Goal: Task Accomplishment & Management: Complete application form

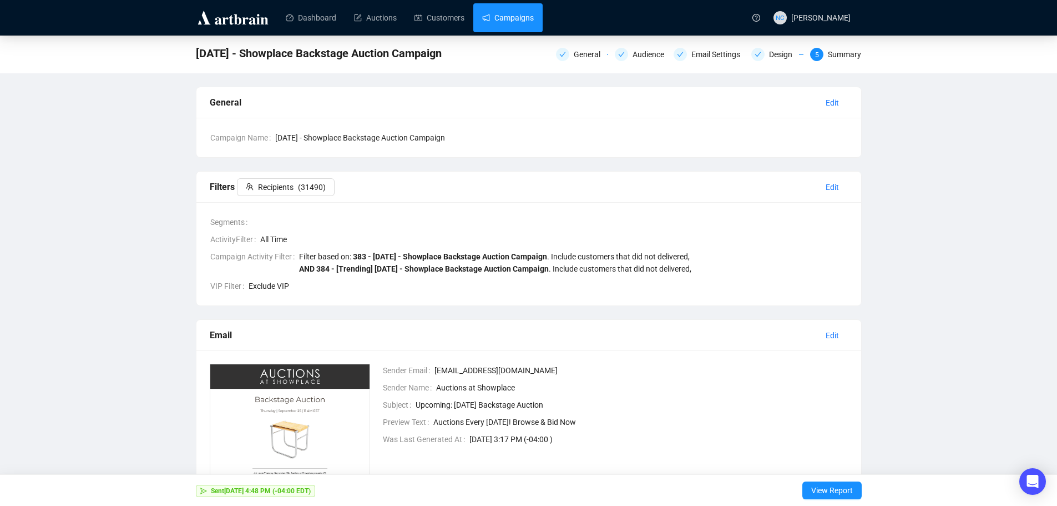
click at [505, 26] on link "Campaigns" at bounding box center [508, 17] width 52 height 29
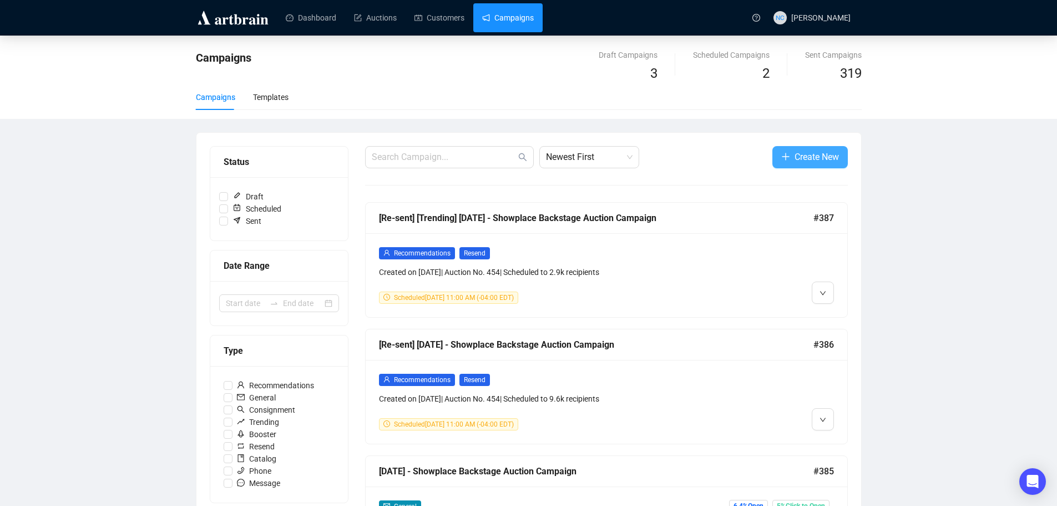
click at [830, 161] on span "Create New" at bounding box center [817, 157] width 44 height 14
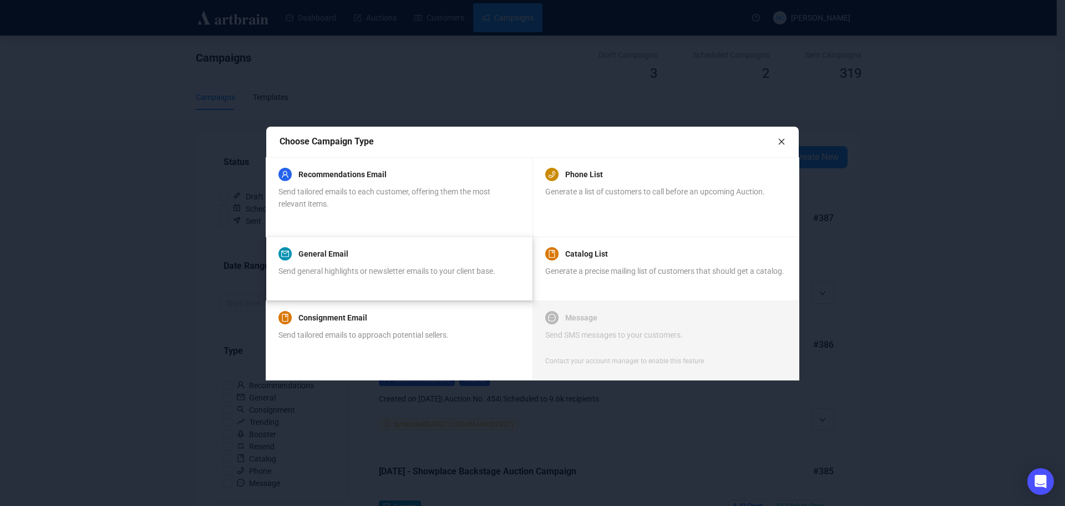
click at [378, 266] on span "Send general highlights or newsletter emails to your client base." at bounding box center [387, 270] width 217 height 9
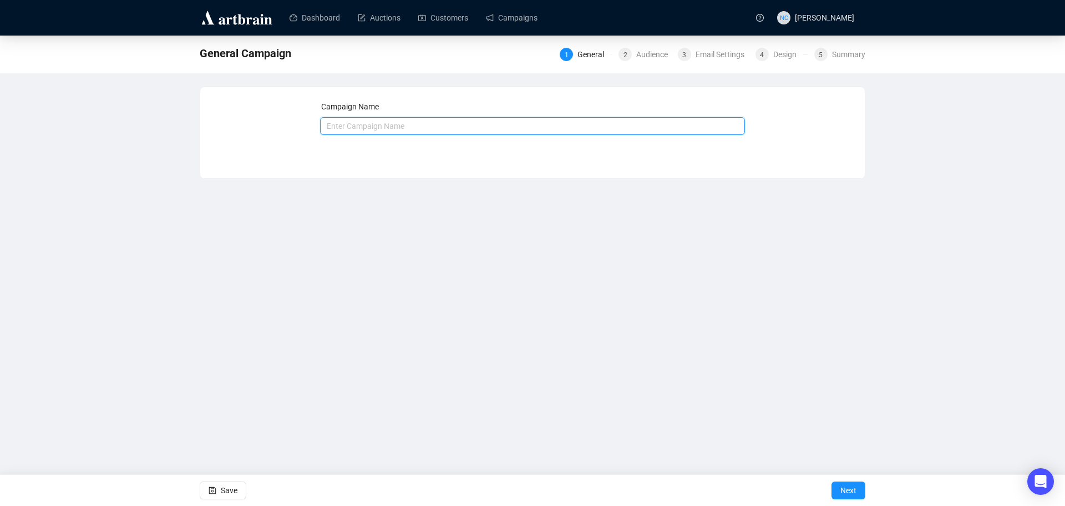
click at [481, 132] on input "text" at bounding box center [533, 126] width 426 height 18
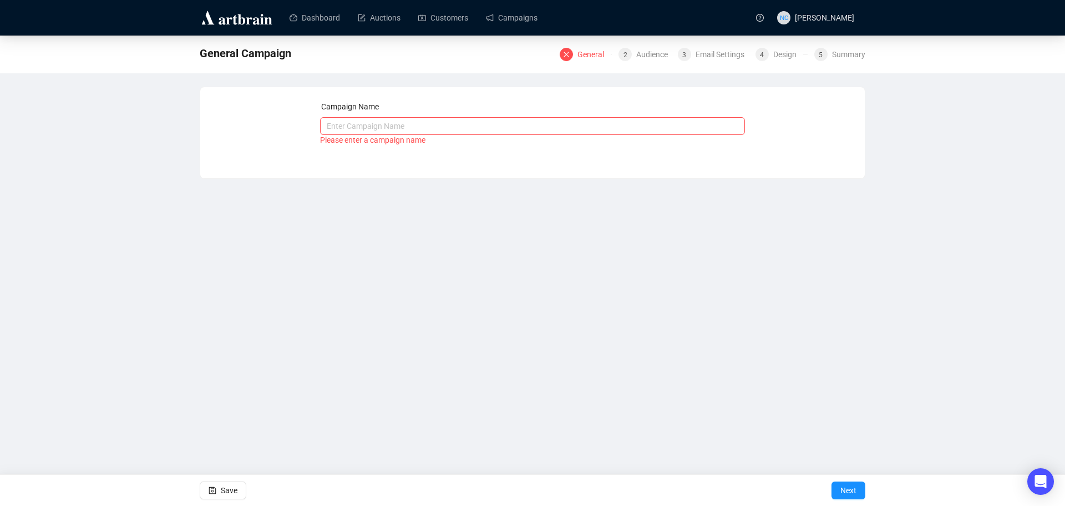
click at [324, 224] on div "Dashboard Auctions Customers Campaigns NC [PERSON_NAME] General Campaign Genera…" at bounding box center [532, 253] width 1065 height 506
click at [503, 16] on link "Campaigns" at bounding box center [512, 17] width 52 height 29
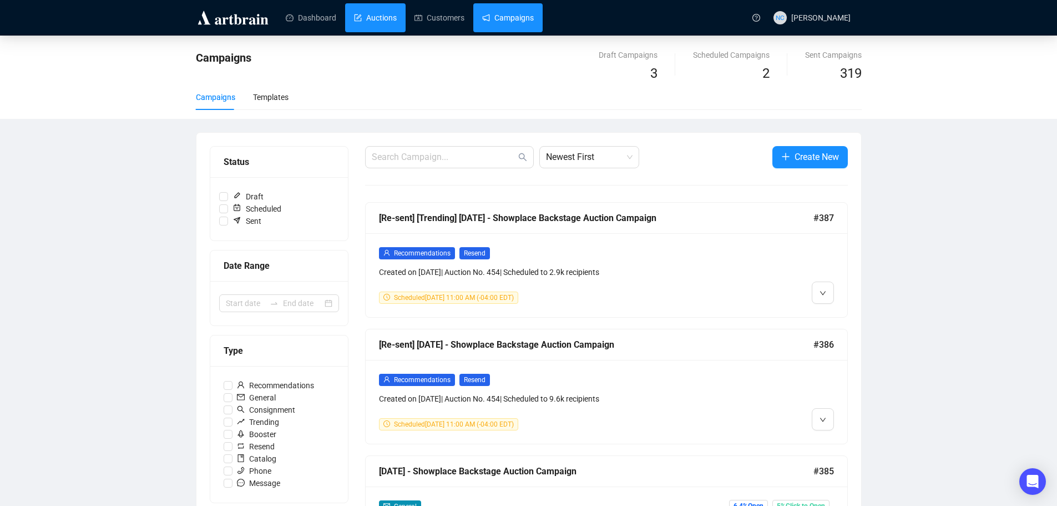
click at [366, 19] on link "Auctions" at bounding box center [375, 17] width 43 height 29
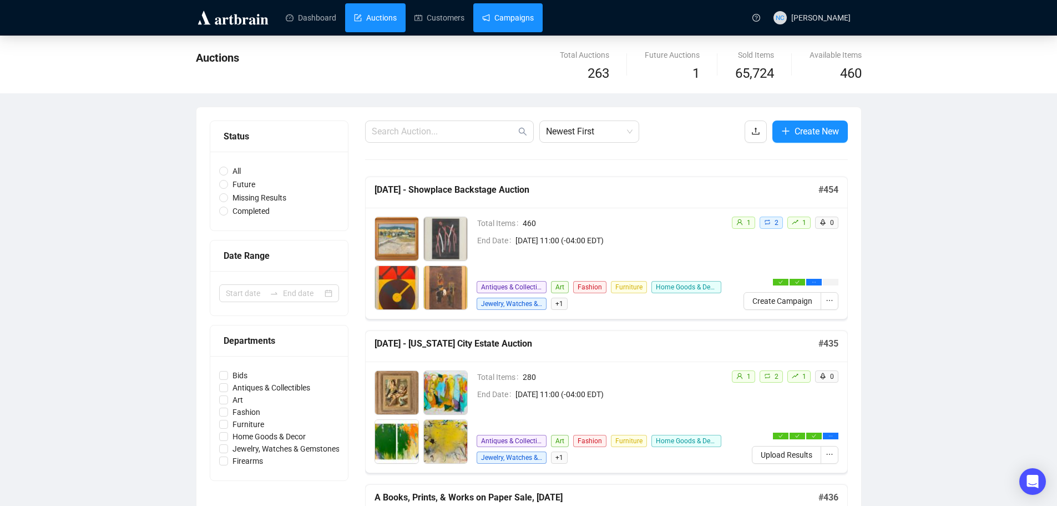
click at [509, 15] on link "Campaigns" at bounding box center [508, 17] width 52 height 29
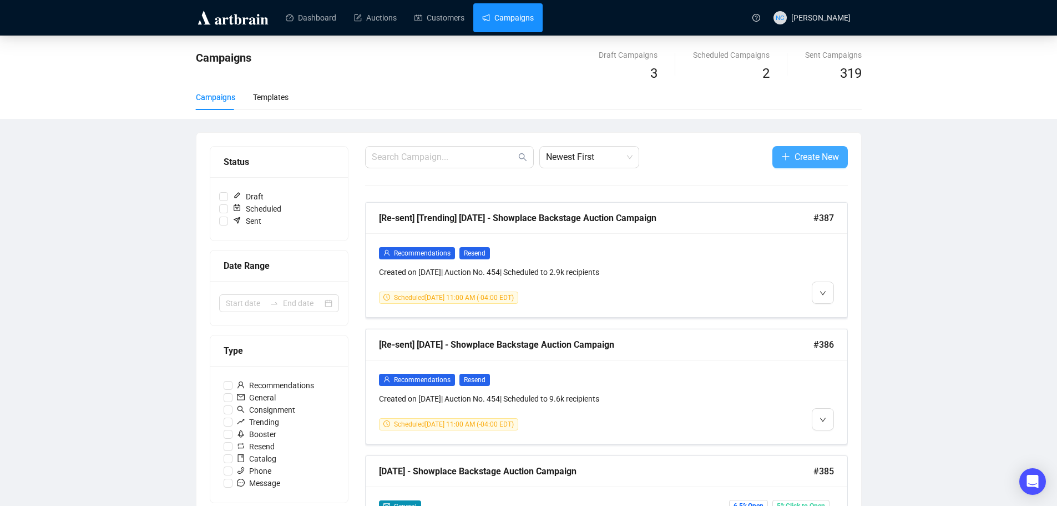
click at [823, 150] on span "Create New" at bounding box center [817, 157] width 44 height 14
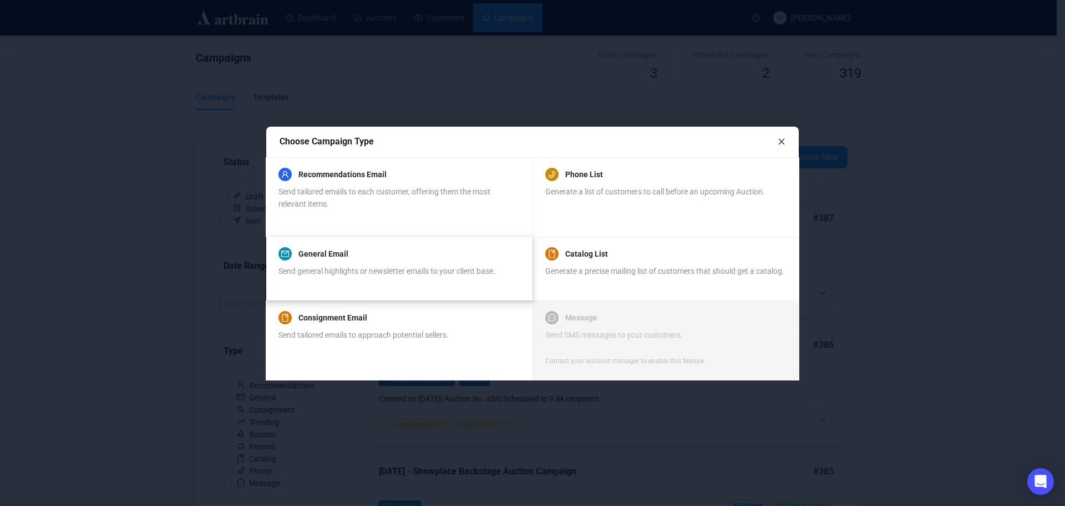
click at [431, 259] on div "General Email" at bounding box center [387, 253] width 217 height 13
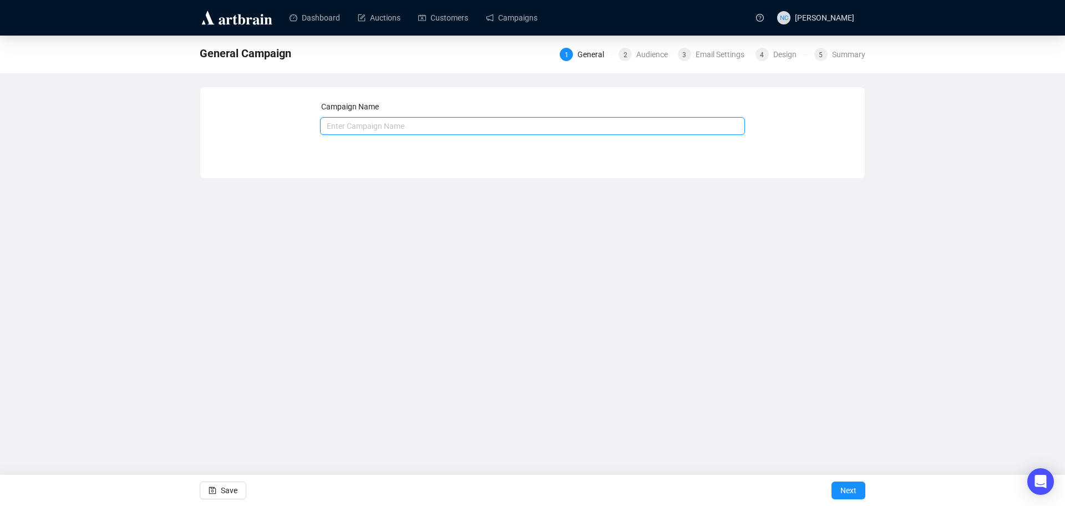
click at [448, 128] on input "text" at bounding box center [533, 126] width 426 height 18
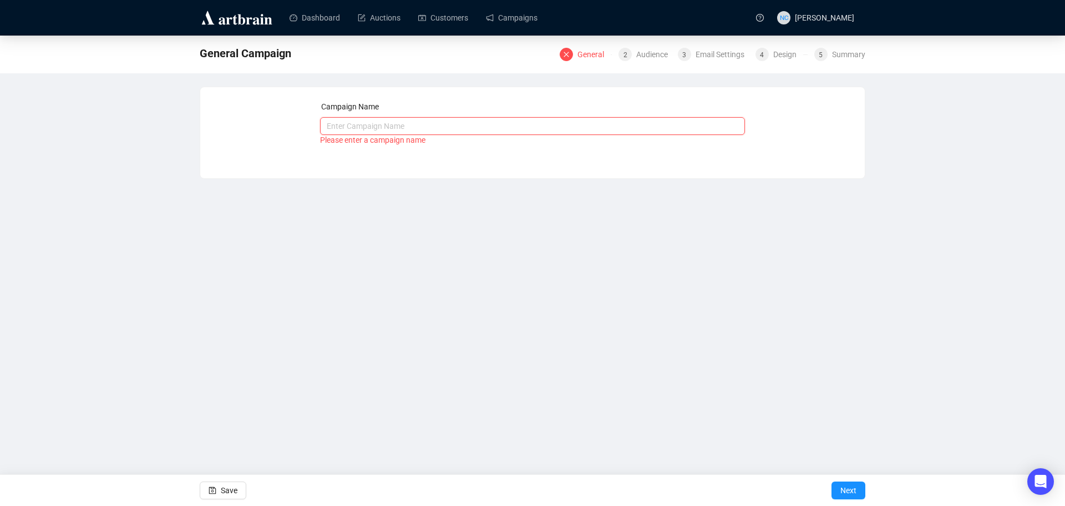
paste input "Important Fine Art & Design Auction, [DATE]"
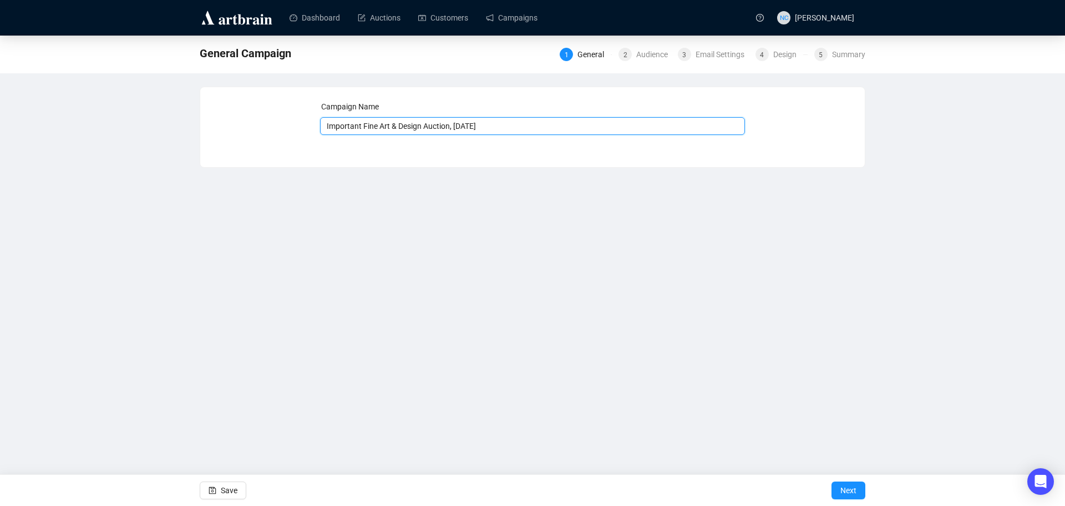
drag, startPoint x: 499, startPoint y: 125, endPoint x: 454, endPoint y: 131, distance: 44.8
click at [454, 131] on input "Important Fine Art & Design Auction, [DATE]" at bounding box center [533, 126] width 426 height 18
click at [509, 123] on input "Important Fine Art & Design Auction, [DATE]" at bounding box center [533, 126] width 426 height 18
type input "Important Fine Art & Design Auction, [DATE]"
click at [841, 489] on span "Next" at bounding box center [849, 489] width 16 height 31
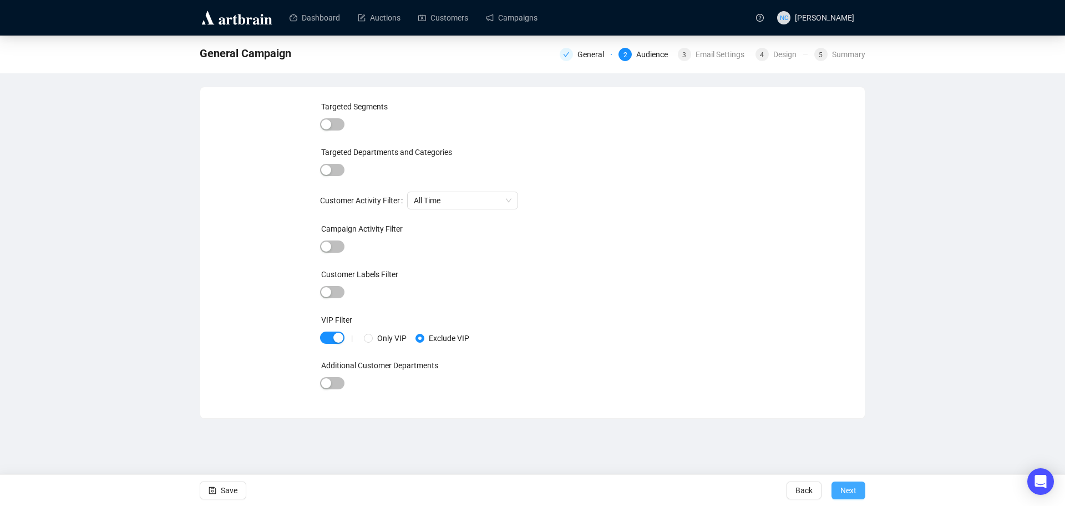
click at [855, 488] on span "Next" at bounding box center [849, 489] width 16 height 31
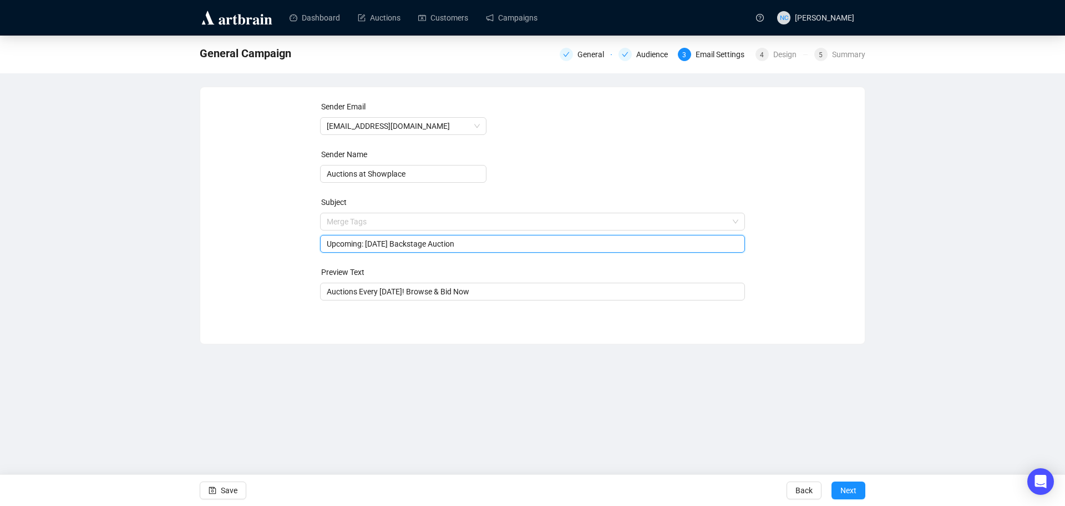
click at [427, 226] on span "Merge Tags Upcoming: [DATE] Backstage Auction" at bounding box center [533, 232] width 426 height 31
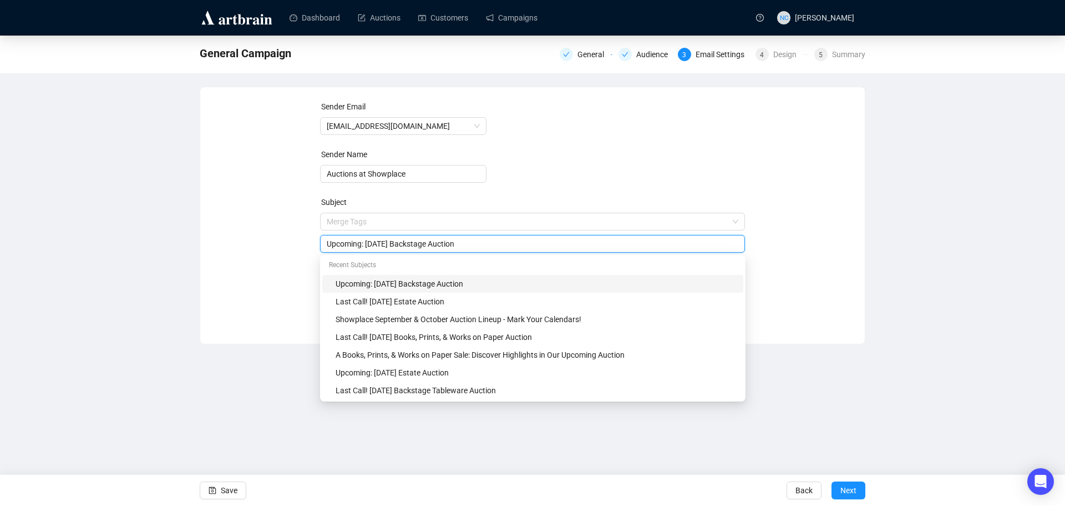
click at [482, 285] on div "Upcoming: [DATE] Backstage Auction" at bounding box center [536, 283] width 401 height 12
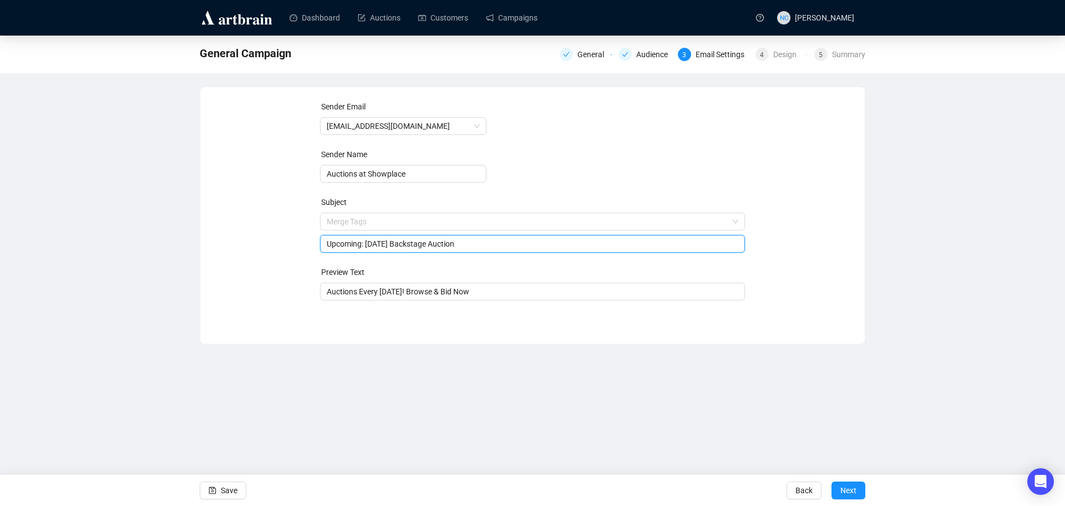
click at [426, 244] on input "Upcoming: [DATE] Backstage Auction" at bounding box center [533, 243] width 412 height 12
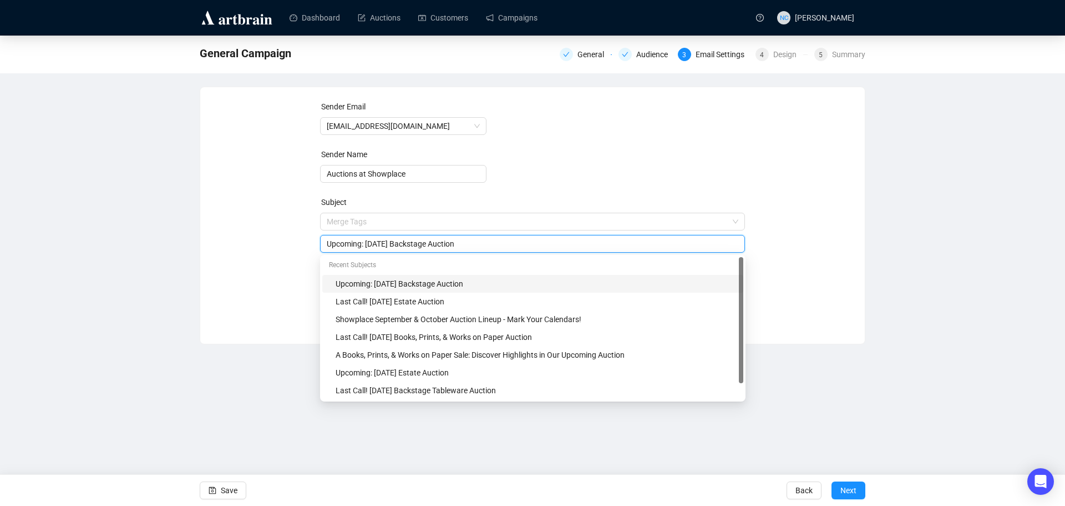
click at [426, 244] on input "Upcoming: [DATE] Backstage Auction" at bounding box center [533, 243] width 412 height 12
paste input "Important Fine Art & Design Auction, [DATE]"
drag, startPoint x: 593, startPoint y: 244, endPoint x: 553, endPoint y: 246, distance: 40.0
click at [553, 246] on input "Upcoming: [DATE] Important Fine Art & Design Auction, [DATE] Auction" at bounding box center [533, 243] width 412 height 12
drag, startPoint x: 412, startPoint y: 243, endPoint x: 405, endPoint y: 243, distance: 6.7
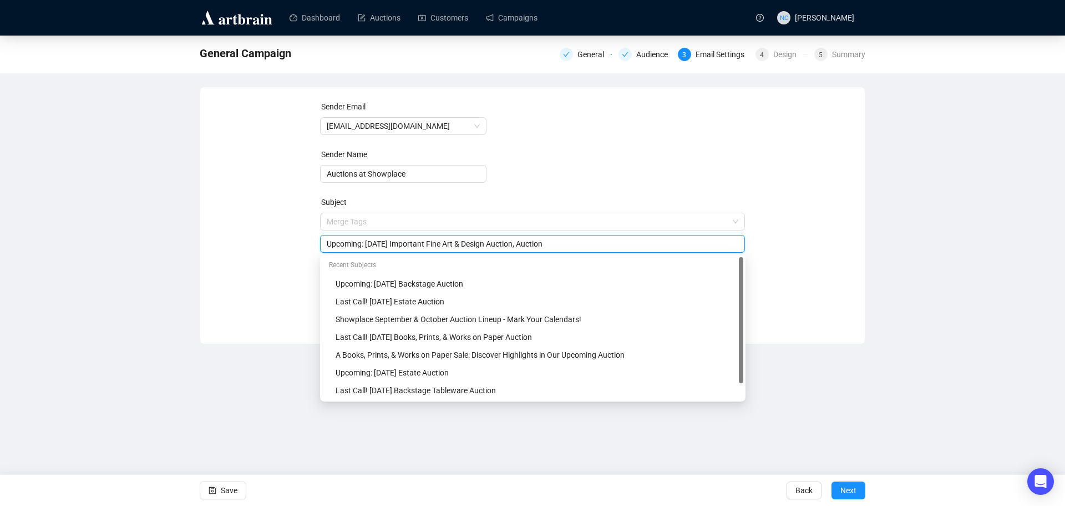
click at [405, 243] on input "Upcoming: [DATE] Important Fine Art & Design Auction, Auction" at bounding box center [533, 243] width 412 height 12
drag, startPoint x: 408, startPoint y: 243, endPoint x: 365, endPoint y: 243, distance: 43.3
click at [365, 243] on input "Upcoming: [DATE] Important Fine Art & Design Auction, Auction" at bounding box center [533, 243] width 412 height 12
paste input "[DATE]"
click at [499, 241] on input "Upcoming: [DATE] Important Fine Art & Design Auction, Auction" at bounding box center [533, 243] width 412 height 12
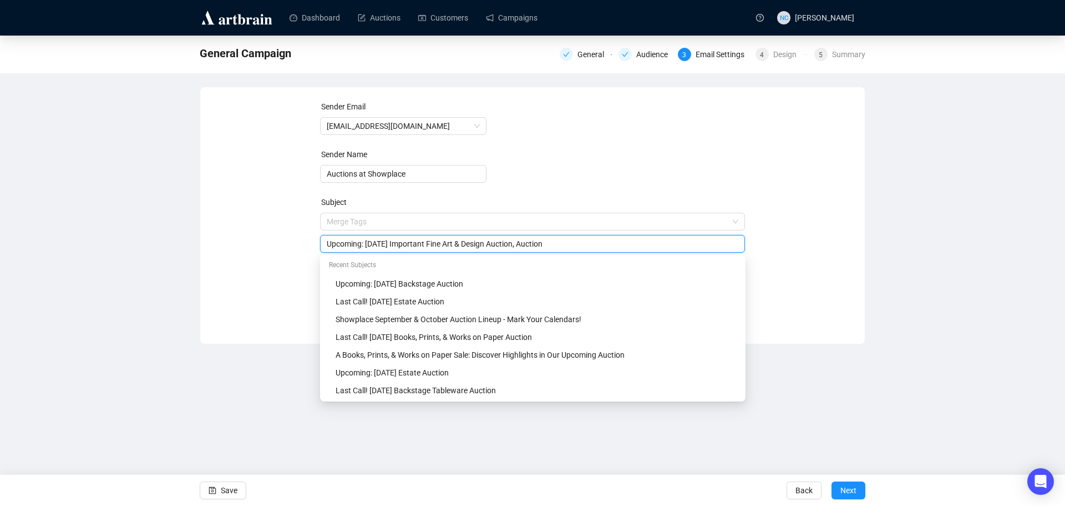
drag, startPoint x: 543, startPoint y: 245, endPoint x: 591, endPoint y: 248, distance: 47.8
click at [591, 248] on input "Upcoming: [DATE] Important Fine Art & Design Auction, Auction" at bounding box center [533, 243] width 412 height 12
type input "Upcoming: [DATE] Important Fine Art & Design Auction"
click at [808, 250] on div "Sender Email [EMAIL_ADDRESS][DOMAIN_NAME] Sender Name Auctions at Showplace Sub…" at bounding box center [533, 206] width 638 height 213
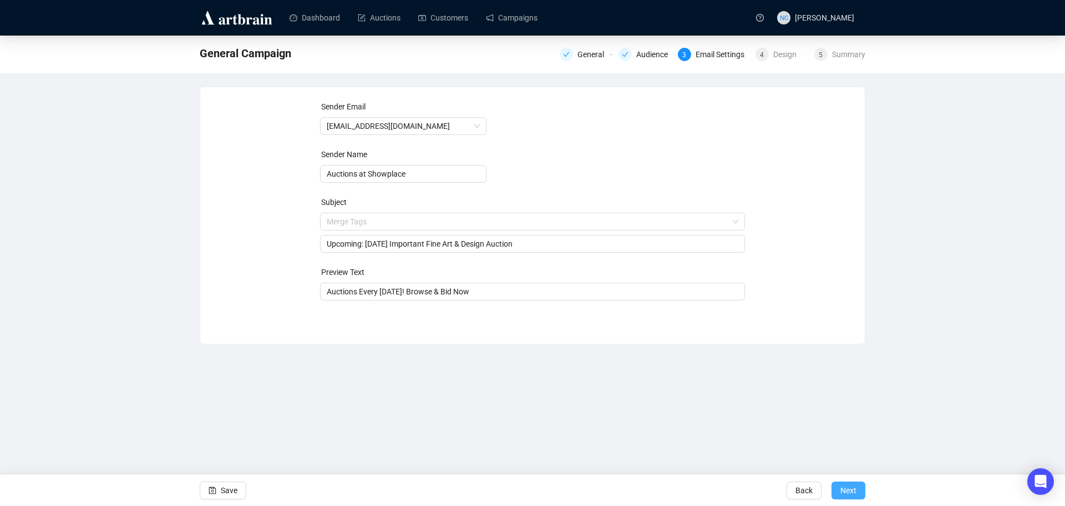
click at [840, 493] on button "Next" at bounding box center [849, 490] width 34 height 18
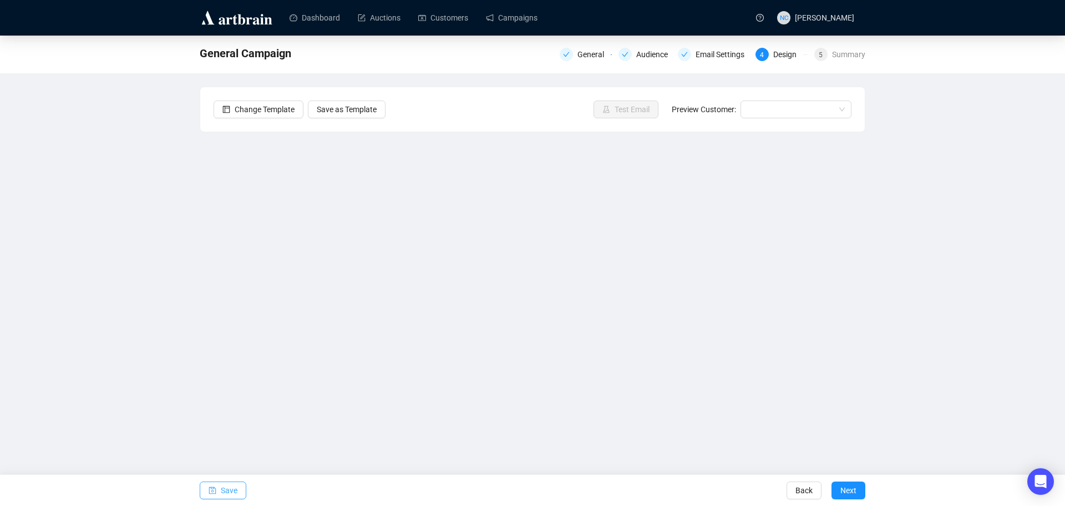
click at [232, 487] on span "Save" at bounding box center [229, 489] width 17 height 31
click at [224, 488] on span "Save" at bounding box center [229, 489] width 17 height 31
click at [229, 488] on span "Save" at bounding box center [229, 489] width 17 height 31
click at [231, 488] on span "Save" at bounding box center [229, 489] width 17 height 31
click at [623, 112] on span "Test Email" at bounding box center [632, 109] width 35 height 12
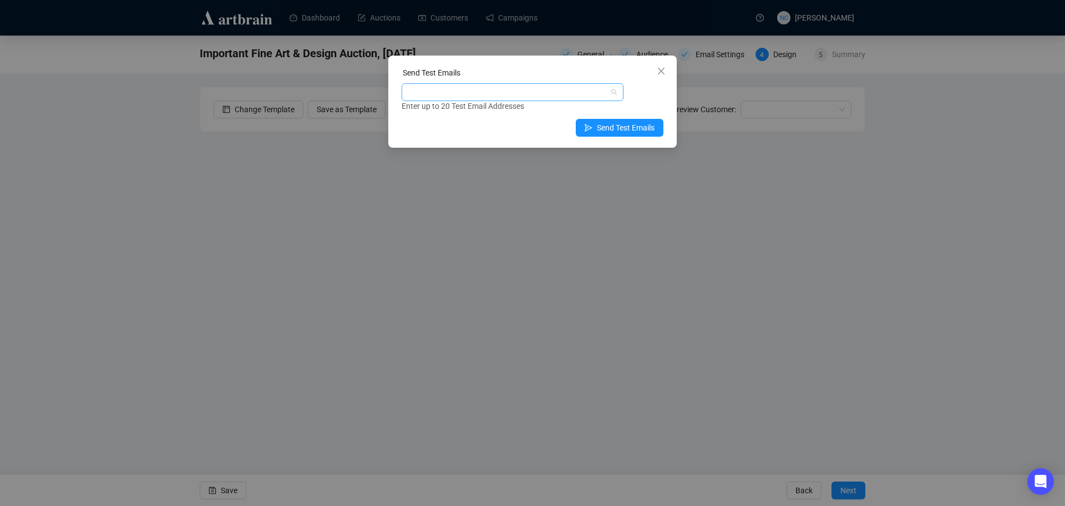
click at [525, 94] on div at bounding box center [507, 92] width 206 height 16
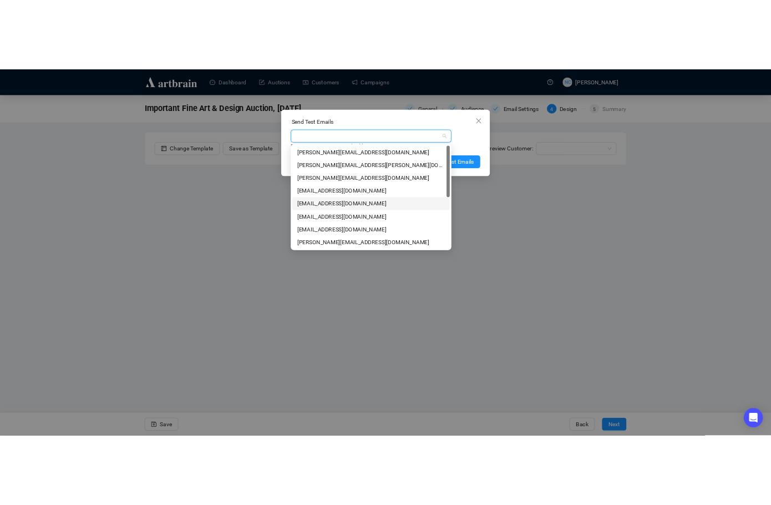
scroll to position [111, 0]
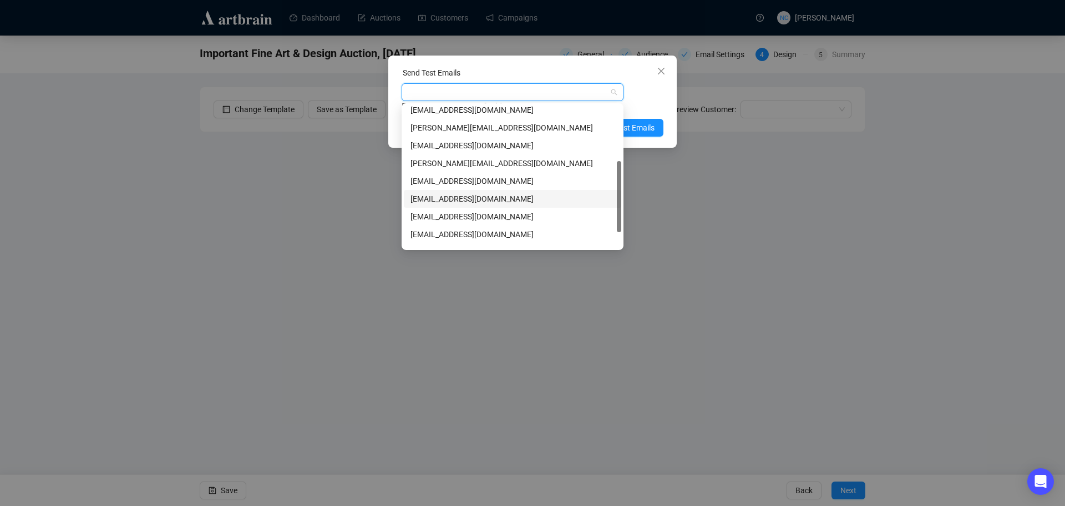
click at [515, 197] on div "[EMAIL_ADDRESS][DOMAIN_NAME]" at bounding box center [513, 199] width 204 height 12
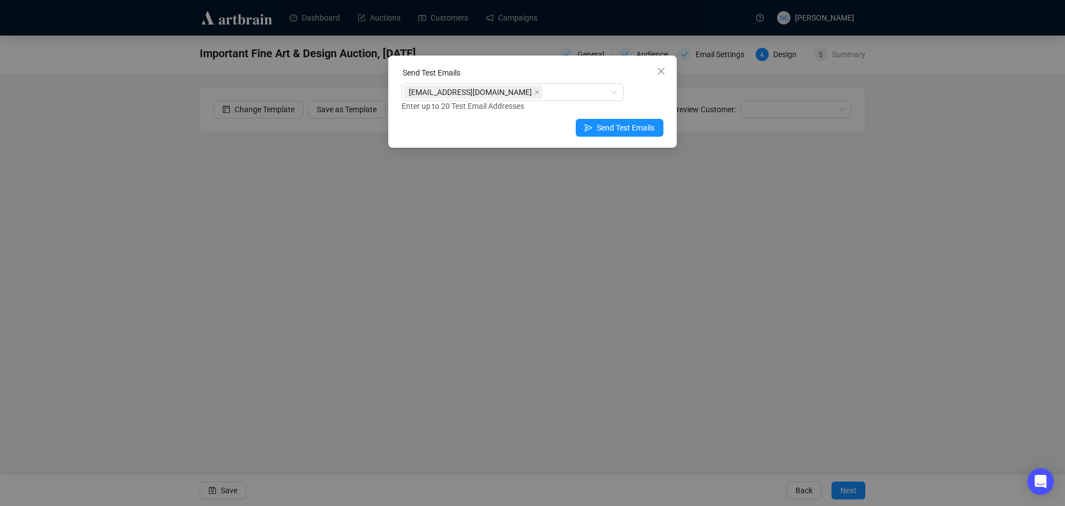
click at [654, 96] on div "[EMAIL_ADDRESS][DOMAIN_NAME] Enter up to 20 Test Email Addresses" at bounding box center [533, 97] width 262 height 29
click at [632, 123] on span "Send Test Emails" at bounding box center [626, 128] width 58 height 12
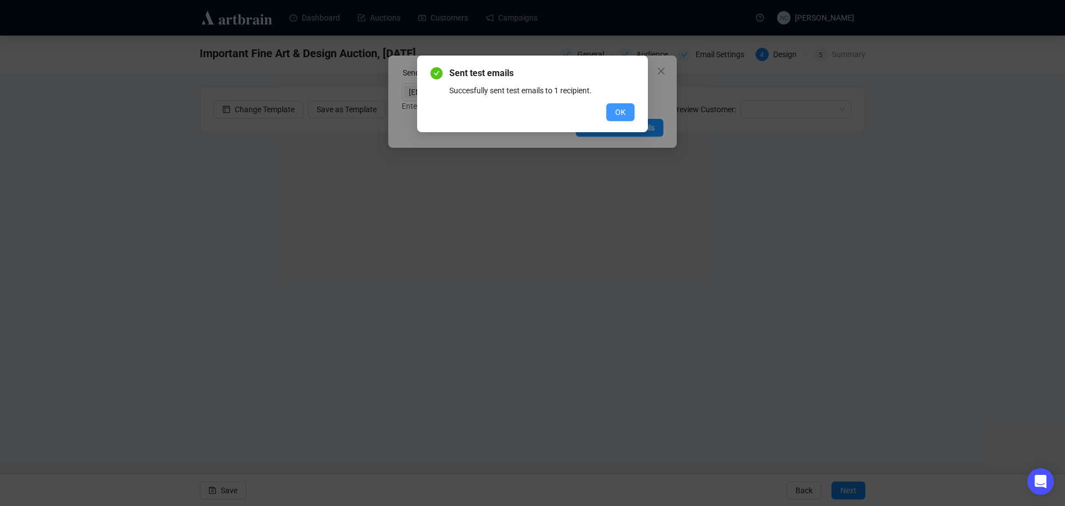
click at [619, 111] on span "OK" at bounding box center [620, 112] width 11 height 12
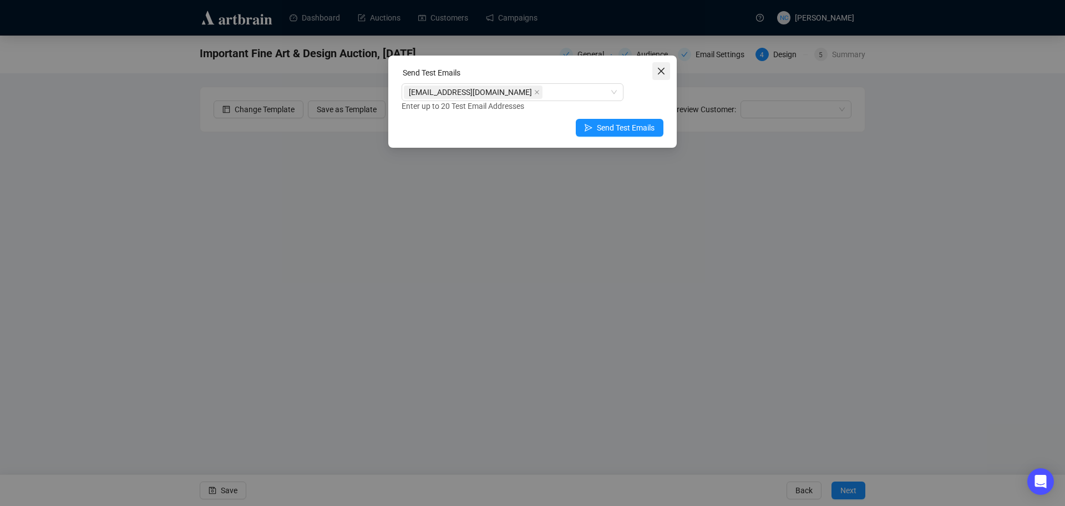
click at [655, 73] on span "Close" at bounding box center [662, 71] width 18 height 9
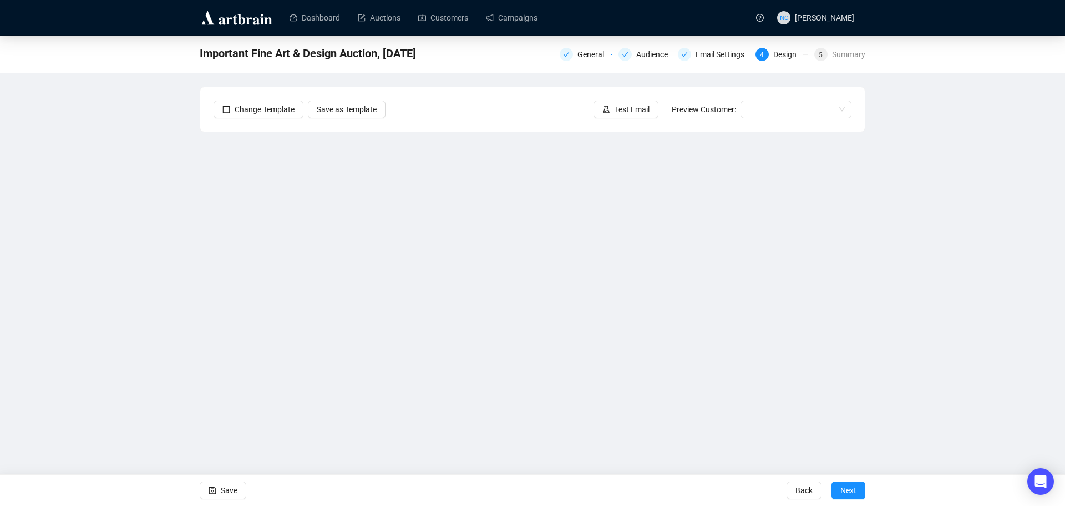
click at [136, 197] on div "Important Fine Art & Design Auction, [DATE] General Audience Email Settings 4 D…" at bounding box center [532, 241] width 1065 height 410
click at [634, 109] on span "Test Email" at bounding box center [632, 109] width 35 height 12
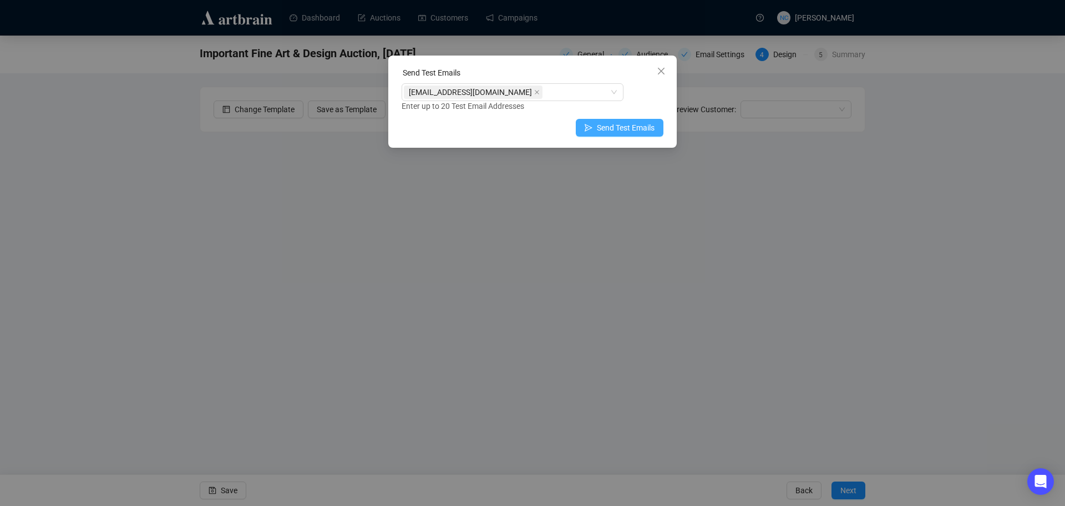
click at [597, 130] on button "Send Test Emails" at bounding box center [620, 128] width 88 height 18
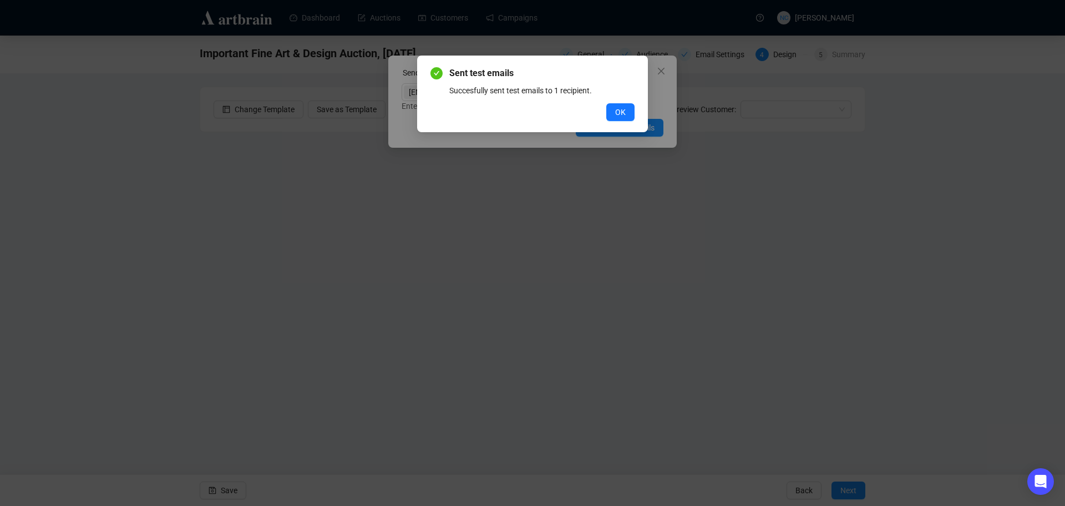
click at [605, 109] on div "OK" at bounding box center [533, 112] width 204 height 18
click at [613, 109] on button "OK" at bounding box center [620, 112] width 28 height 18
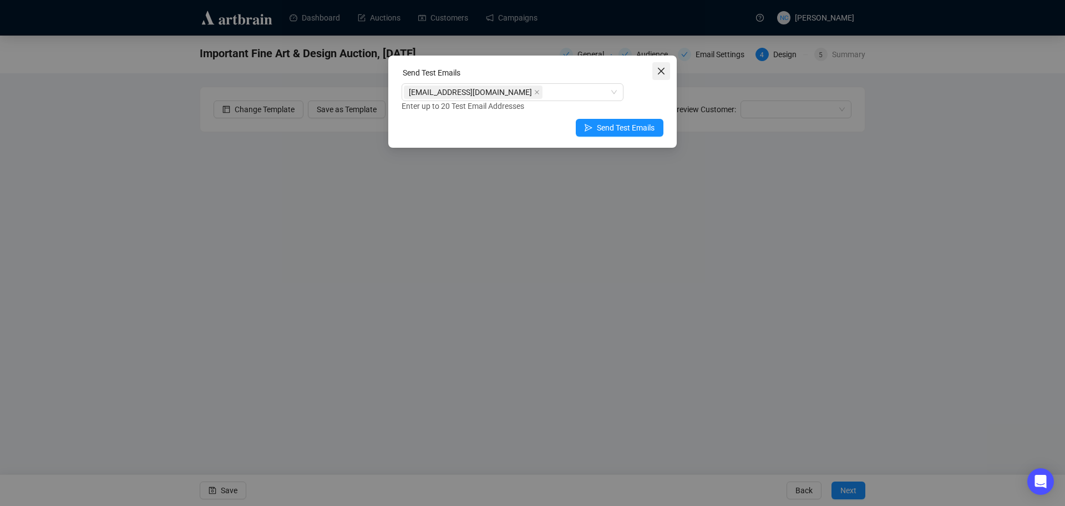
click at [659, 72] on icon "close" at bounding box center [661, 71] width 9 height 9
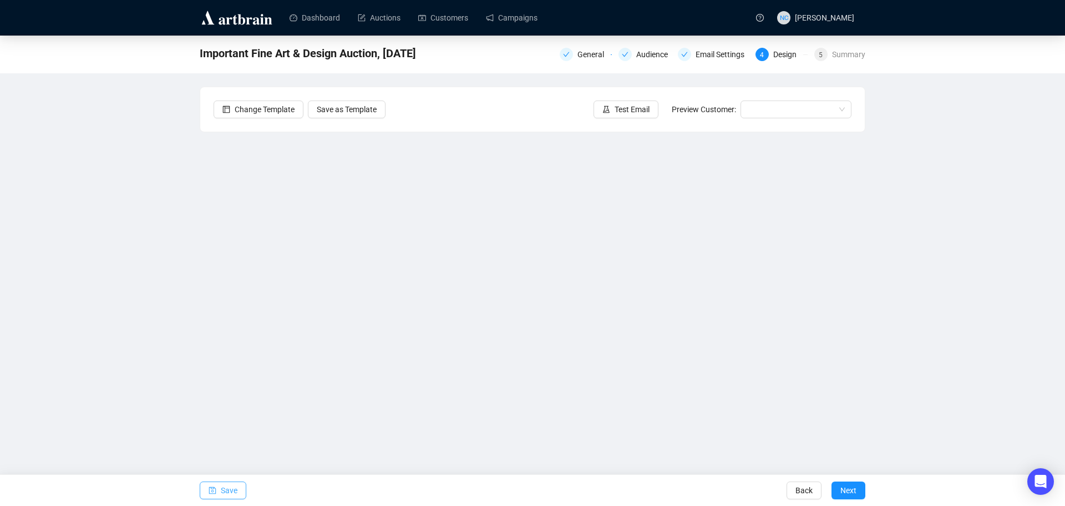
click at [228, 491] on span "Save" at bounding box center [229, 489] width 17 height 31
click at [218, 493] on button "Save" at bounding box center [223, 490] width 47 height 18
drag, startPoint x: 123, startPoint y: 254, endPoint x: 155, endPoint y: 232, distance: 39.1
click at [123, 254] on div "Important Fine Art & Design Auction, [DATE] General Audience Email Settings 4 D…" at bounding box center [532, 241] width 1065 height 410
click at [726, 52] on div "Email Settings" at bounding box center [723, 54] width 55 height 13
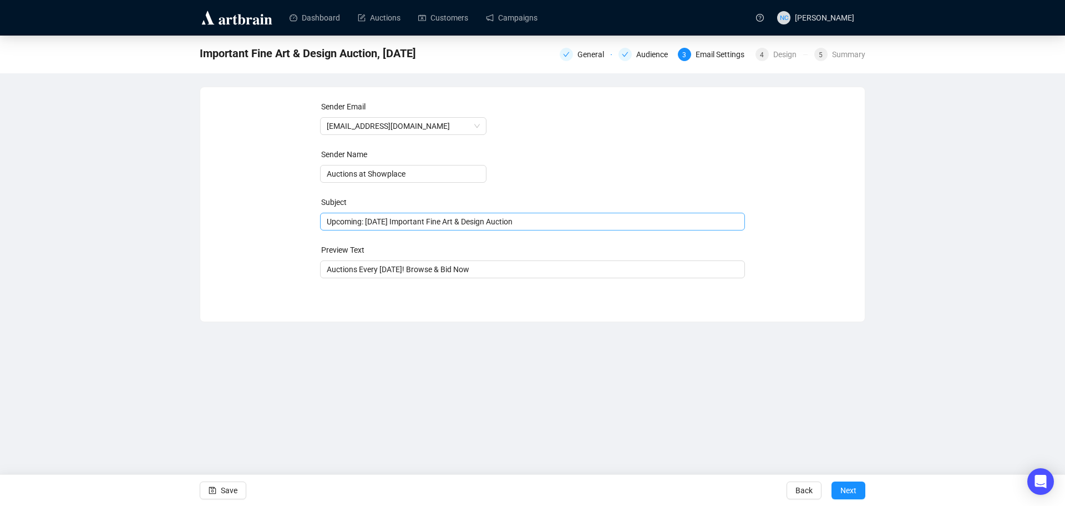
click at [380, 223] on span "Upcoming: [DATE] Important Fine Art & Design Auction" at bounding box center [533, 221] width 426 height 9
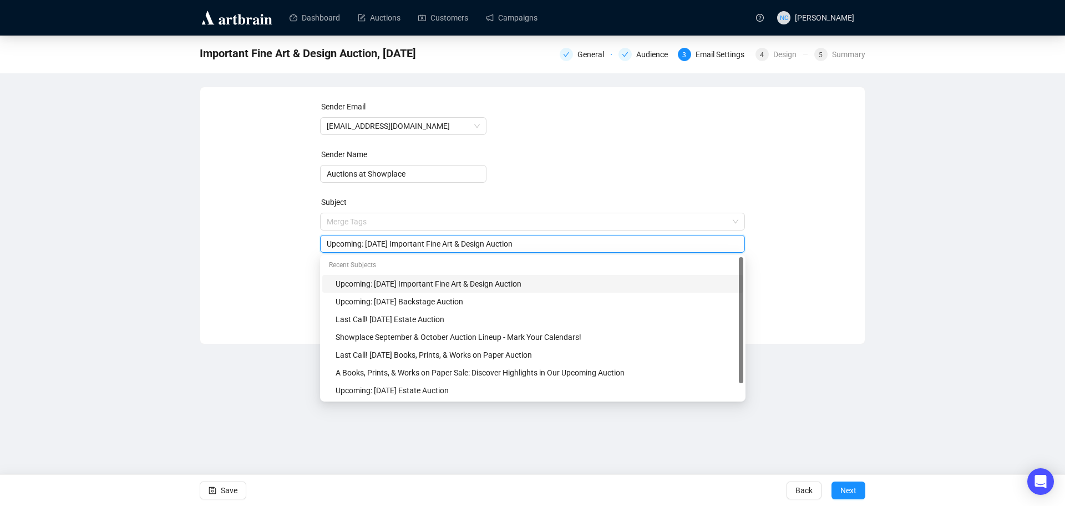
click at [327, 246] on input "Upcoming: [DATE] Important Fine Art & Design Auction" at bounding box center [533, 243] width 412 height 12
paste input "Announcing Fall Important Fine Art & Design"
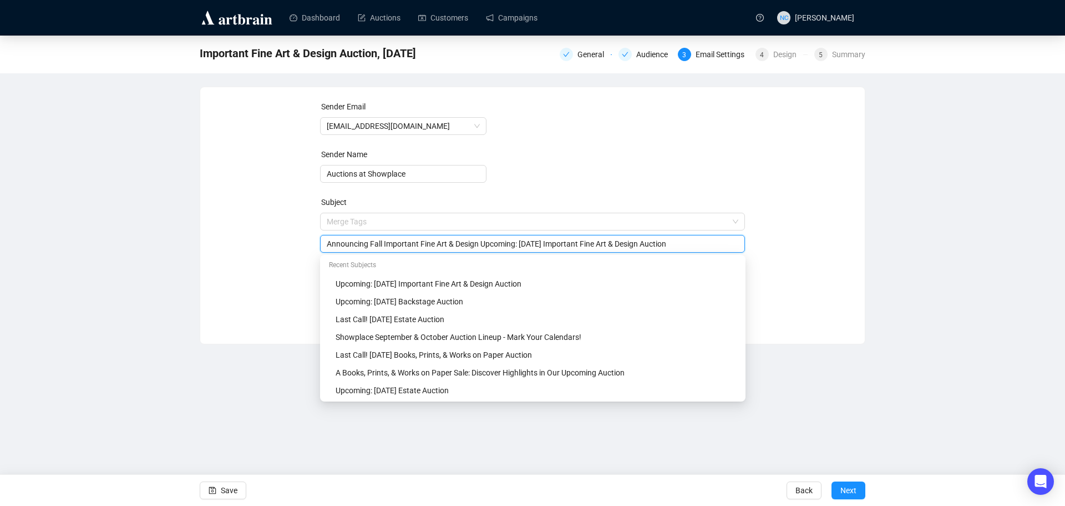
drag, startPoint x: 483, startPoint y: 244, endPoint x: 660, endPoint y: 248, distance: 177.6
click at [660, 248] on input "Announcing Fall Important Fine Art & Design Upcoming: [DATE] Important Fine Art…" at bounding box center [533, 243] width 412 height 12
click at [528, 247] on input "Announcing Fall Important Fine Art & Design Upcoming: [DATE] Important Fine Art…" at bounding box center [533, 243] width 412 height 12
click at [681, 244] on input "Announcing Fall Important Fine Art & Design Upcoming: [DATE] Important Fine Art…" at bounding box center [533, 243] width 412 height 12
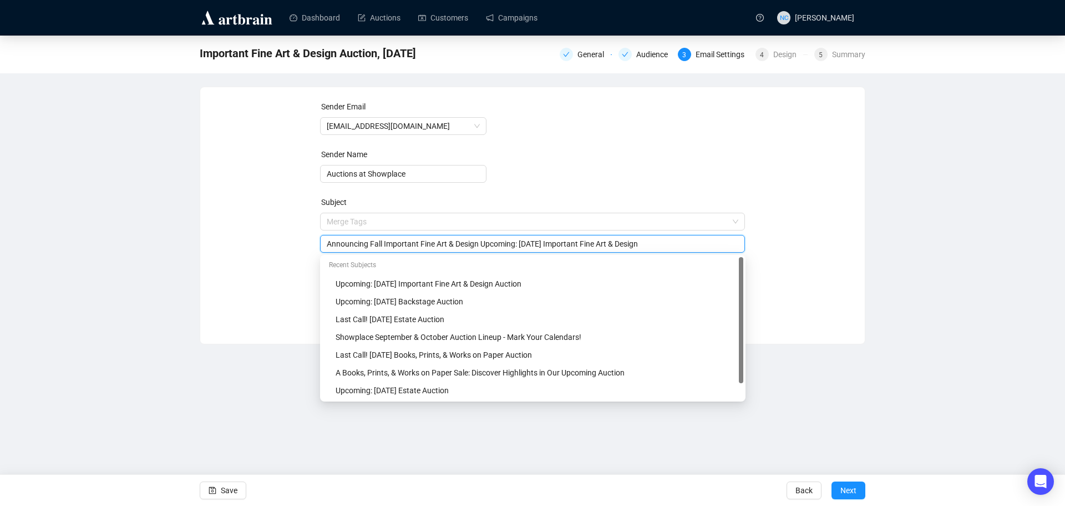
click at [485, 243] on input "Announcing Fall Important Fine Art & Design Upcoming: [DATE] Important Fine Art…" at bounding box center [533, 243] width 412 height 12
paste input "Auction"
drag, startPoint x: 511, startPoint y: 245, endPoint x: 550, endPoint y: 246, distance: 39.4
click at [550, 246] on input "Announcing Fall Important Fine Art & Design Auction Upcoming: [DATE] Important …" at bounding box center [533, 243] width 412 height 12
drag, startPoint x: 559, startPoint y: 245, endPoint x: 707, endPoint y: 251, distance: 148.3
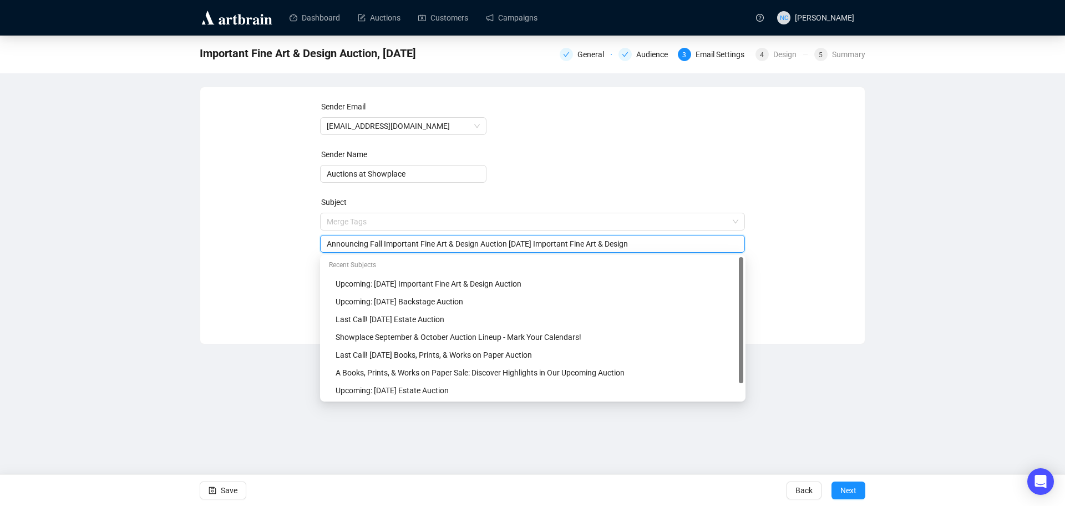
click at [707, 251] on div "Announcing Fall Important Fine Art & Design Auction [DATE] Important Fine Art &…" at bounding box center [533, 244] width 426 height 18
click at [512, 244] on input "Announcing Fall Important Fine Art & Design Auction [DATE]" at bounding box center [533, 243] width 412 height 12
drag, startPoint x: 581, startPoint y: 245, endPoint x: 508, endPoint y: 238, distance: 73.0
click at [508, 238] on input "Announcing Fall Important Fine Art & Design Auction - [DATE]" at bounding box center [533, 243] width 412 height 12
type input "Announcing Fall Important Fine Art & Design Auction"
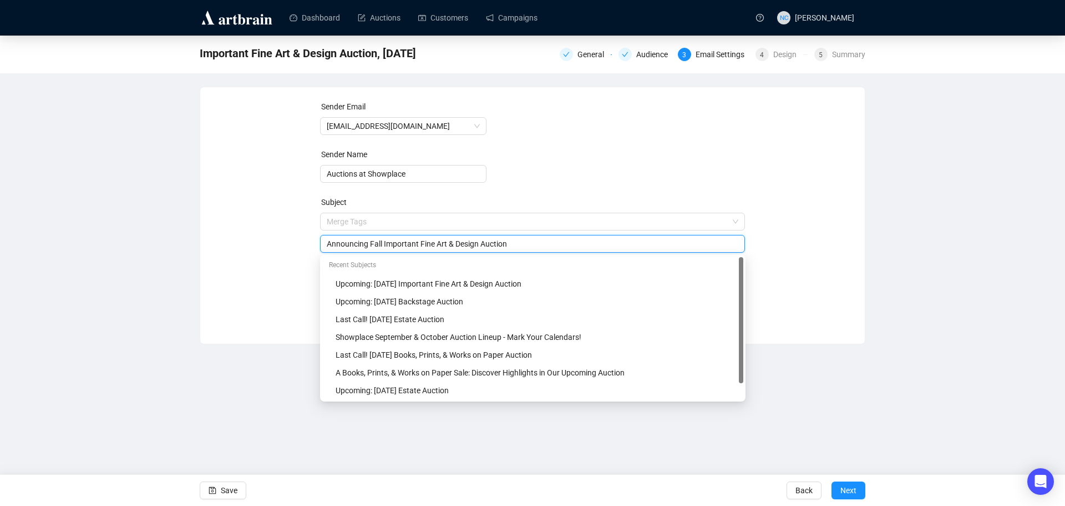
click at [823, 282] on div "Sender Email [EMAIL_ADDRESS][DOMAIN_NAME] Sender Name Auctions at Showplace Sub…" at bounding box center [533, 206] width 638 height 213
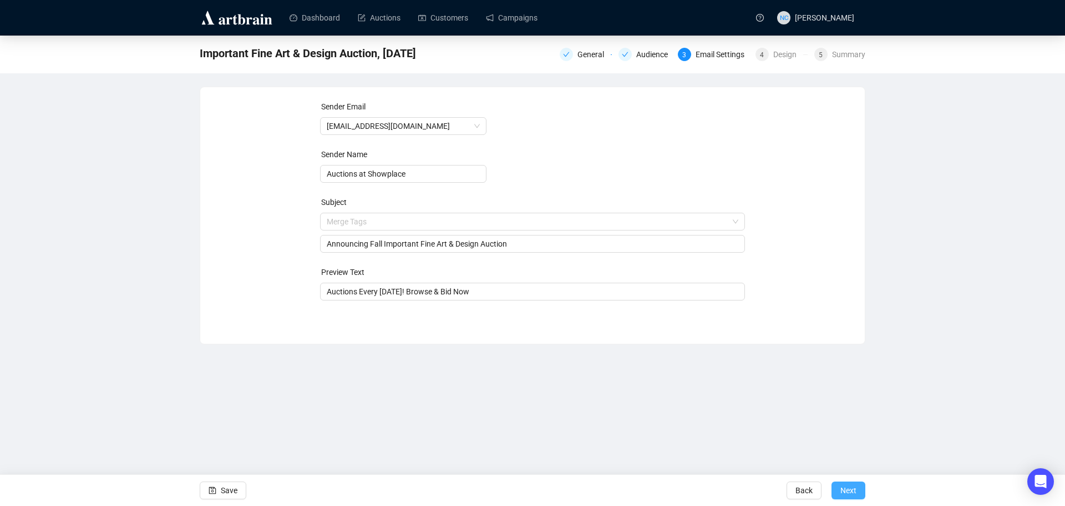
click at [851, 489] on span "Next" at bounding box center [849, 489] width 16 height 31
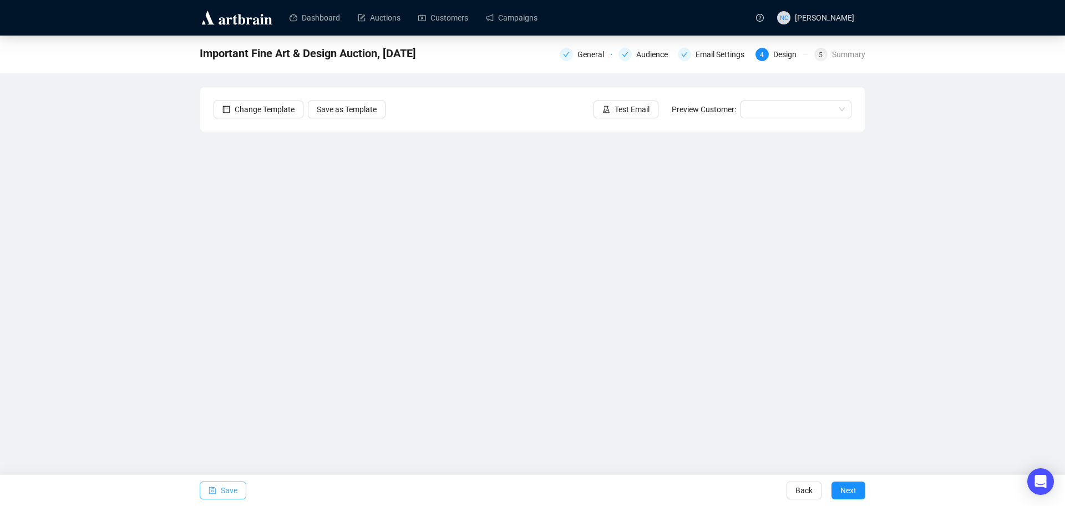
click at [229, 493] on span "Save" at bounding box center [229, 489] width 17 height 31
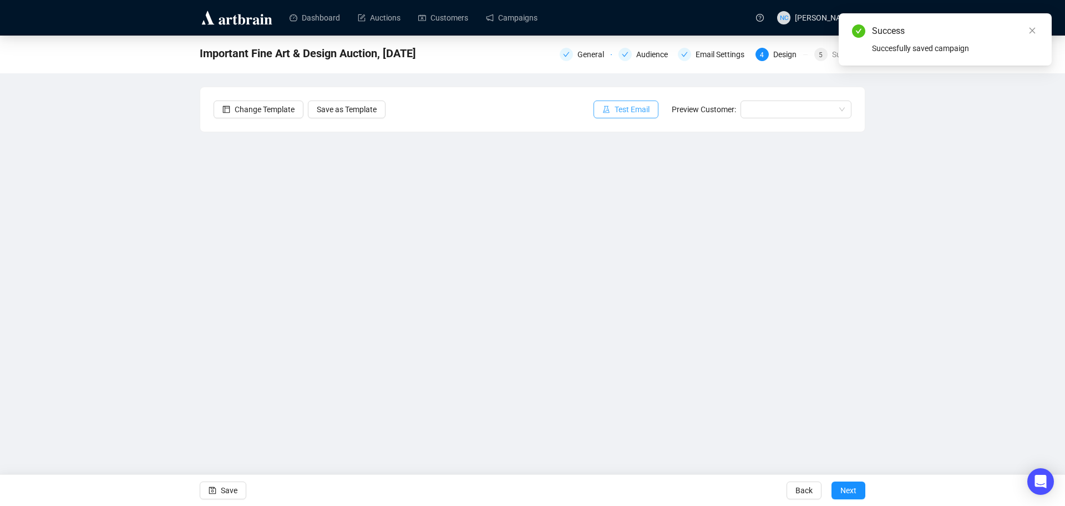
click at [631, 110] on span "Test Email" at bounding box center [632, 109] width 35 height 12
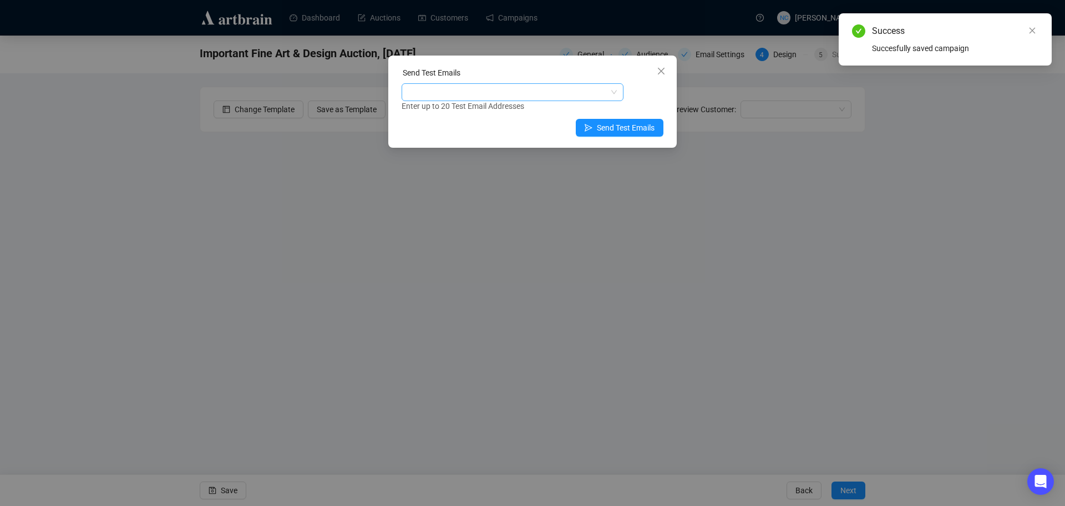
click at [542, 95] on div at bounding box center [507, 92] width 206 height 16
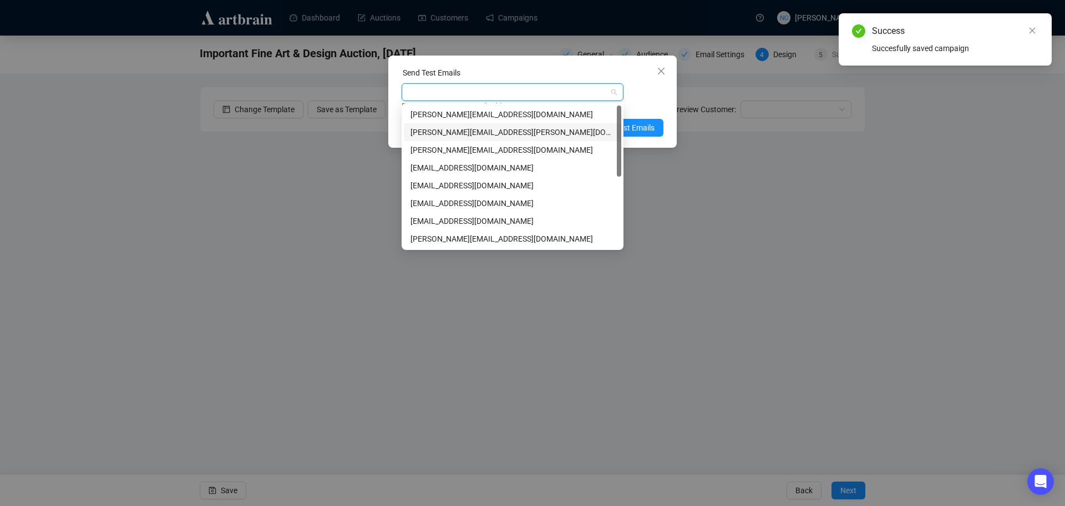
click at [514, 129] on div "[PERSON_NAME][EMAIL_ADDRESS][PERSON_NAME][DOMAIN_NAME]" at bounding box center [513, 132] width 204 height 12
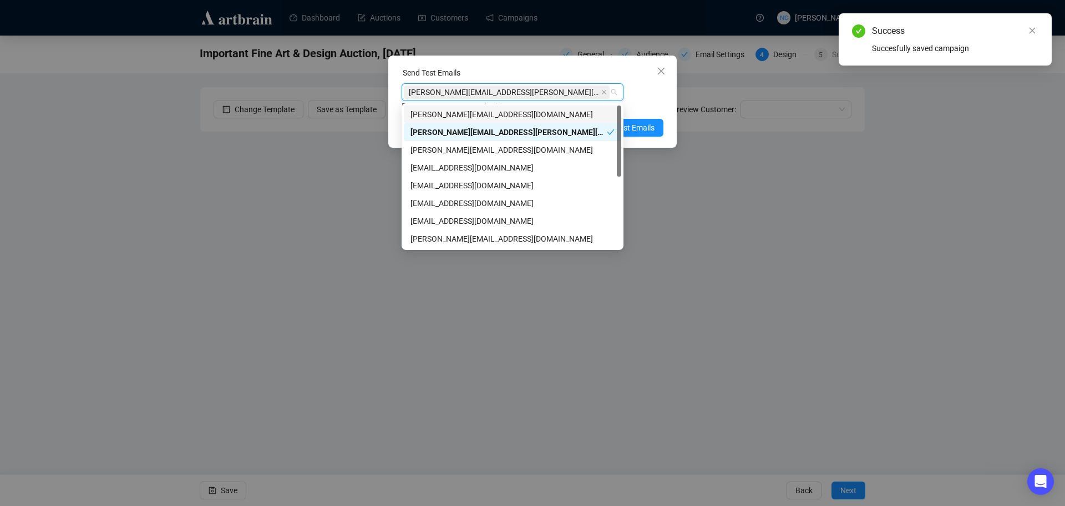
click at [669, 102] on div "Send Test Emails [PERSON_NAME][EMAIL_ADDRESS][PERSON_NAME][DOMAIN_NAME] Enter u…" at bounding box center [532, 101] width 289 height 92
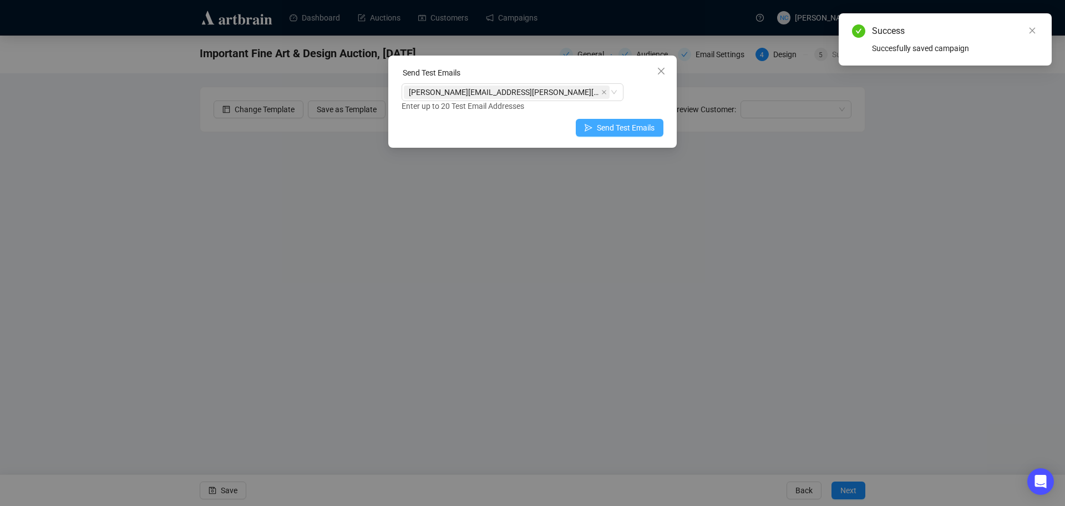
click at [629, 125] on span "Send Test Emails" at bounding box center [626, 128] width 58 height 12
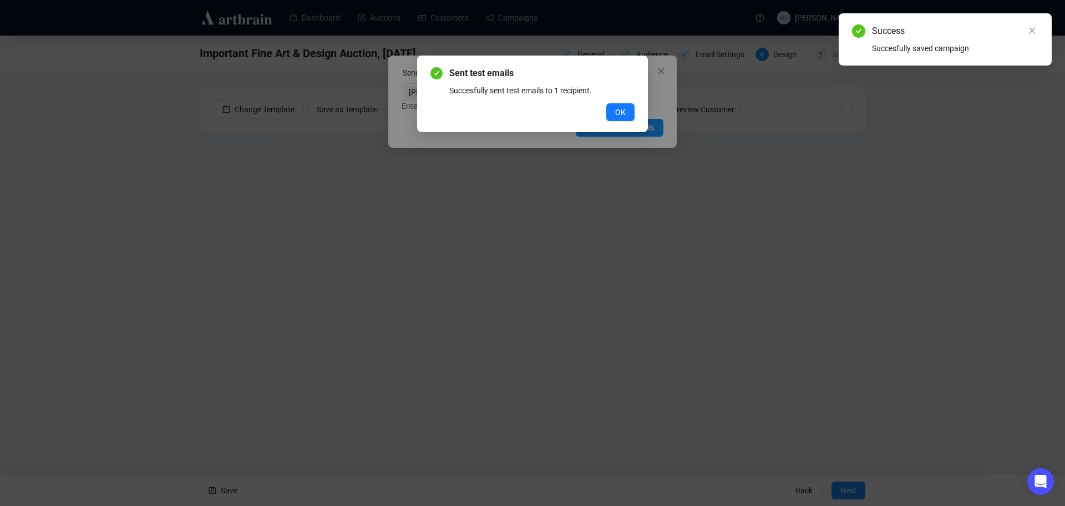
drag, startPoint x: 620, startPoint y: 112, endPoint x: 655, endPoint y: 84, distance: 44.2
click at [621, 112] on span "OK" at bounding box center [620, 112] width 11 height 12
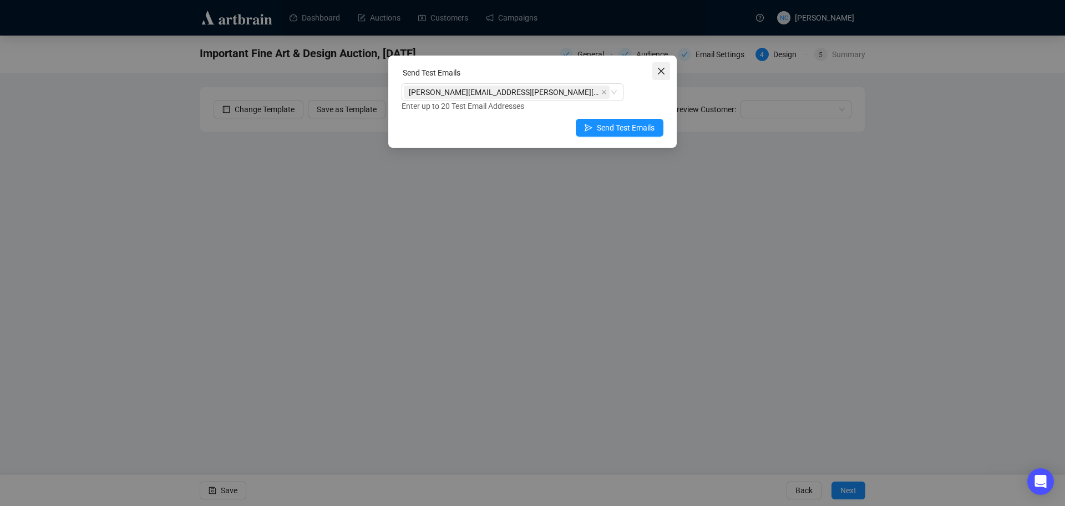
click at [662, 73] on icon "close" at bounding box center [661, 71] width 9 height 9
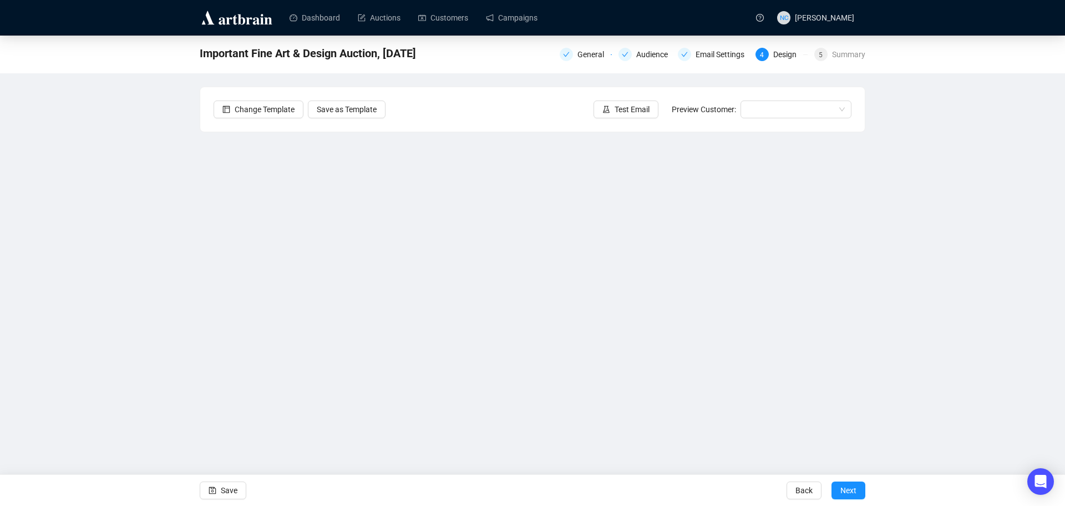
click at [139, 247] on div "Important Fine Art & Design Auction, [DATE] General Audience Email Settings 4 D…" at bounding box center [532, 241] width 1065 height 410
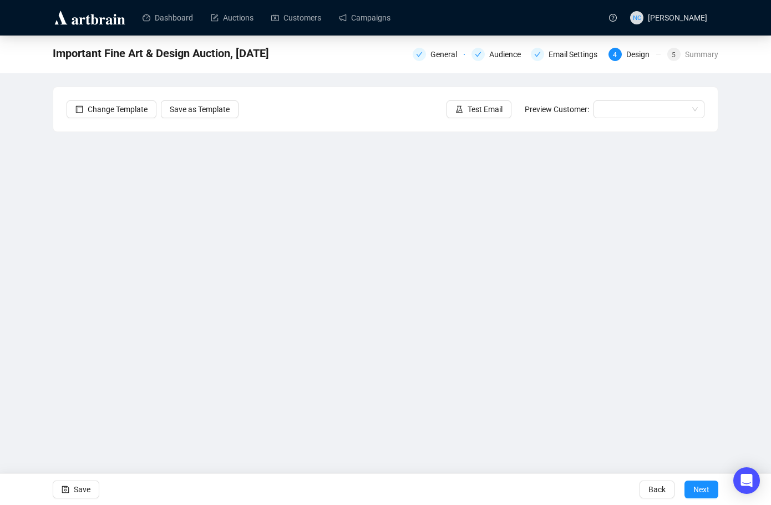
click at [38, 146] on div "Important Fine Art & Design Auction, [DATE] General Audience Email Settings 4 D…" at bounding box center [385, 241] width 771 height 410
click at [658, 108] on input "search" at bounding box center [644, 109] width 88 height 17
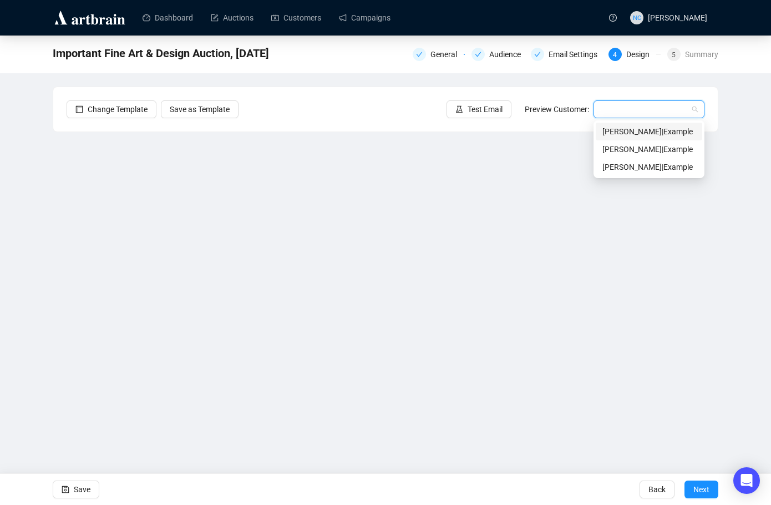
click at [648, 134] on div "[PERSON_NAME] | Example" at bounding box center [649, 131] width 93 height 12
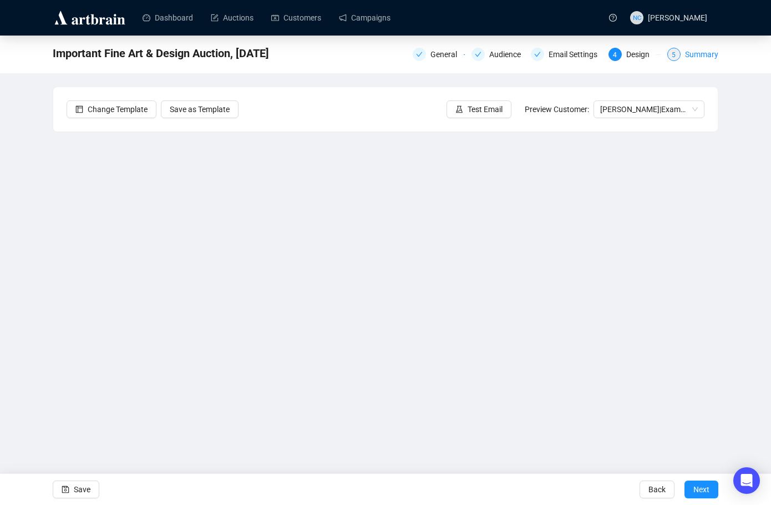
click at [705, 54] on div "Summary" at bounding box center [701, 54] width 33 height 13
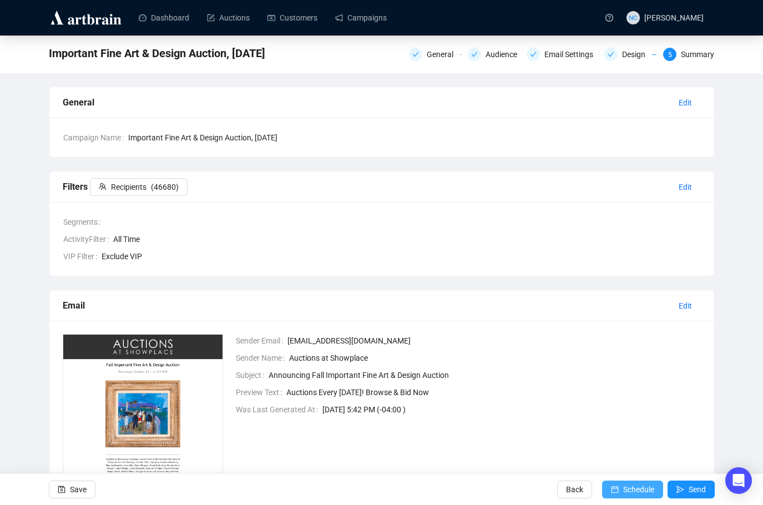
click at [640, 488] on span "Schedule" at bounding box center [638, 489] width 31 height 31
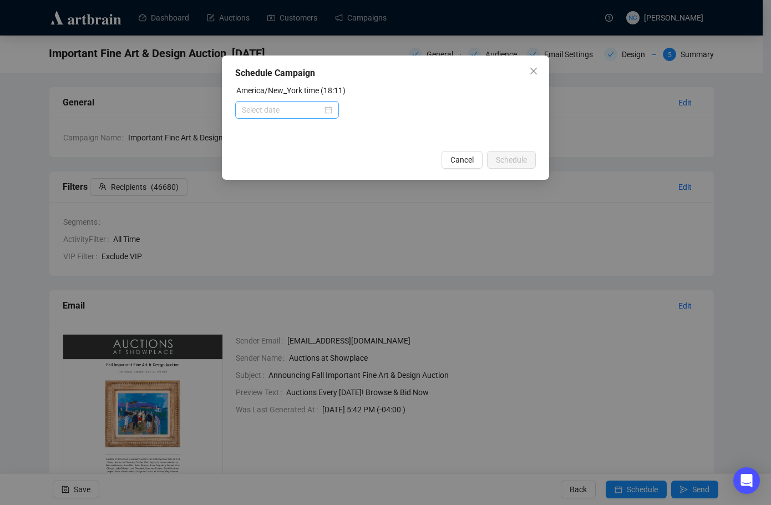
click at [328, 112] on div at bounding box center [287, 110] width 90 height 12
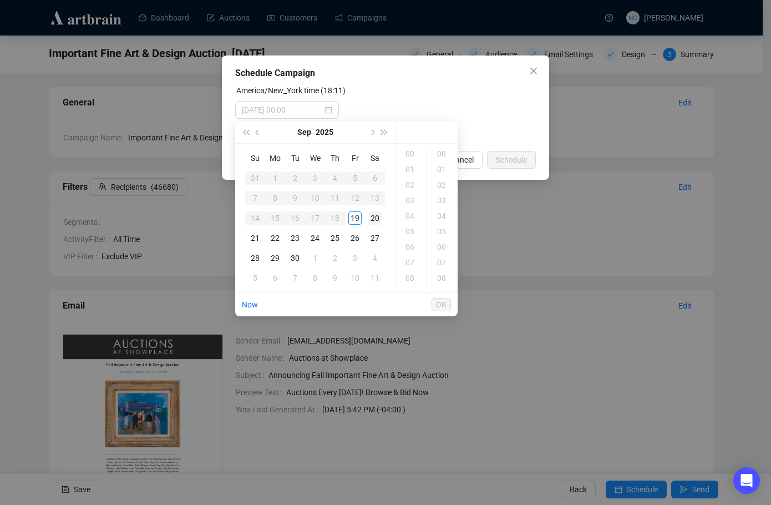
click at [378, 216] on div "20" at bounding box center [374, 217] width 13 height 13
click at [413, 157] on div "11" at bounding box center [411, 158] width 27 height 16
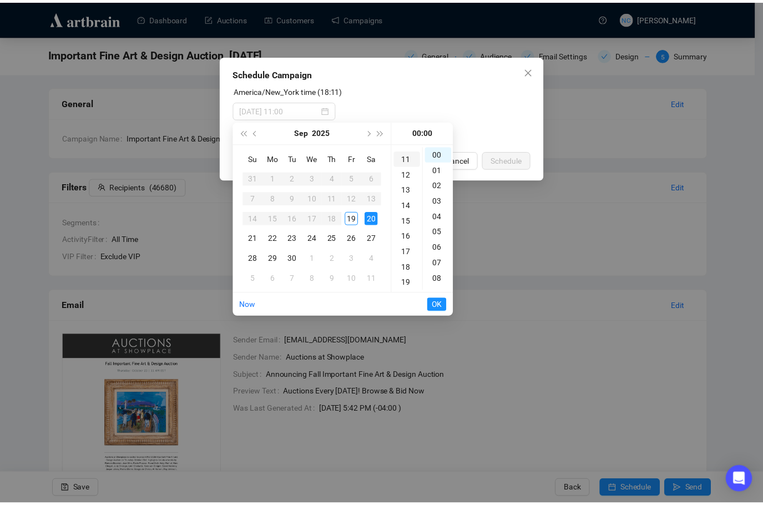
scroll to position [171, 0]
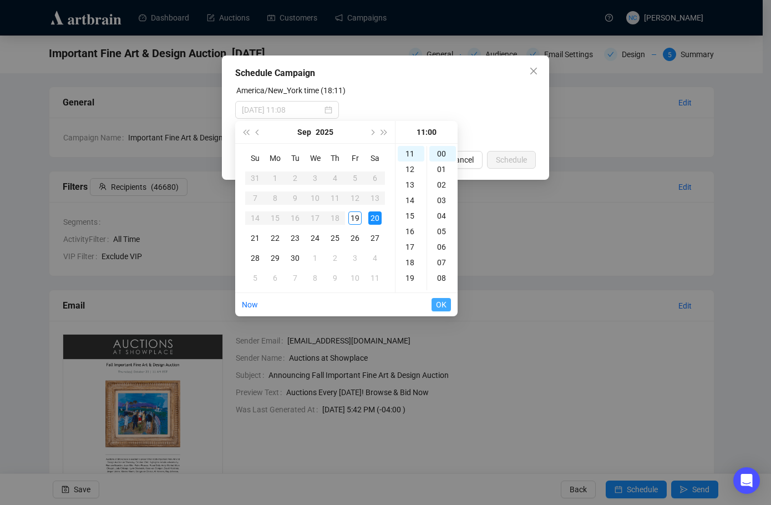
type input "[DATE] 11:00"
click at [443, 304] on span "OK" at bounding box center [441, 304] width 11 height 21
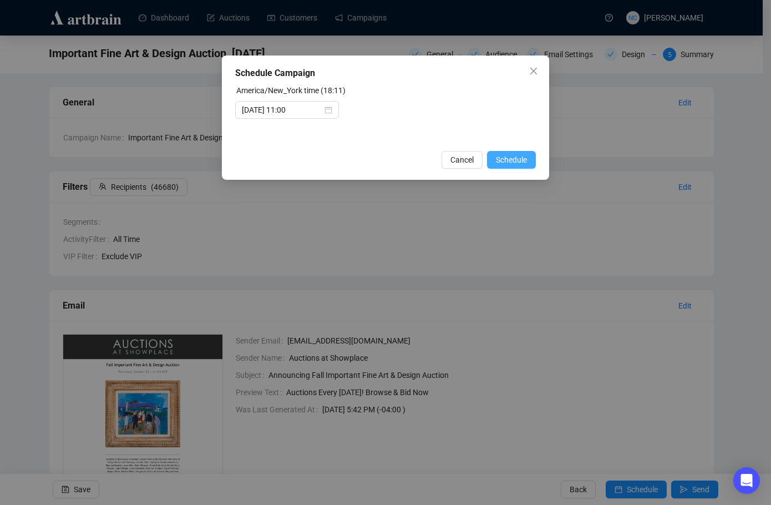
click at [512, 163] on span "Schedule" at bounding box center [511, 160] width 31 height 12
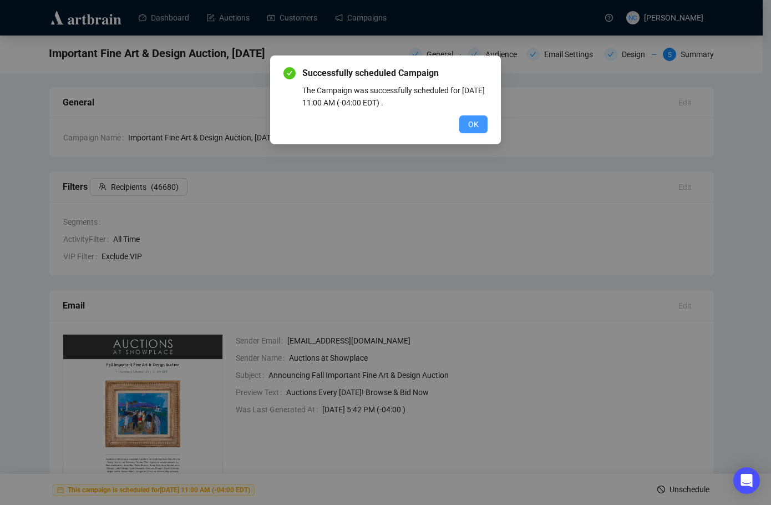
click at [477, 125] on span "OK" at bounding box center [473, 124] width 11 height 12
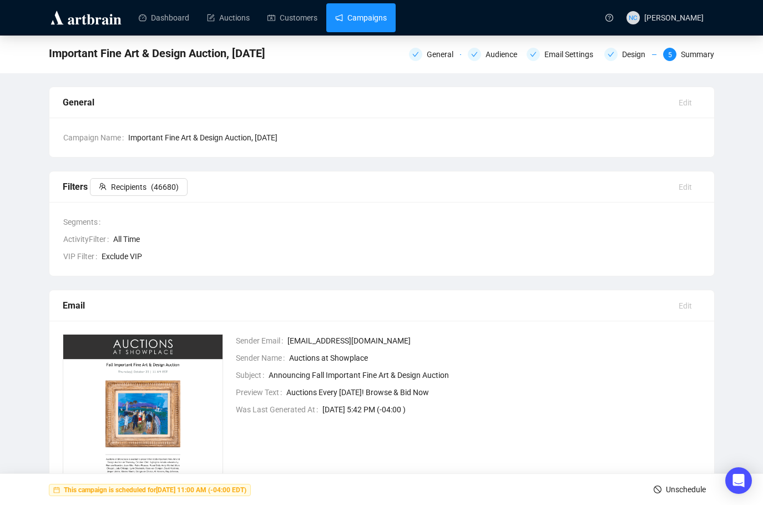
click at [366, 23] on link "Campaigns" at bounding box center [361, 17] width 52 height 29
